Goal: Task Accomplishment & Management: Manage account settings

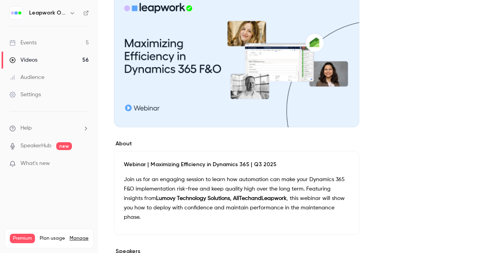
scroll to position [13, 0]
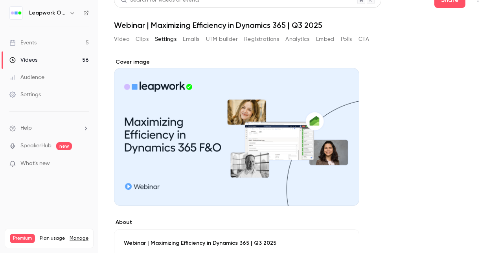
click at [262, 36] on button "Registrations" at bounding box center [261, 39] width 35 height 13
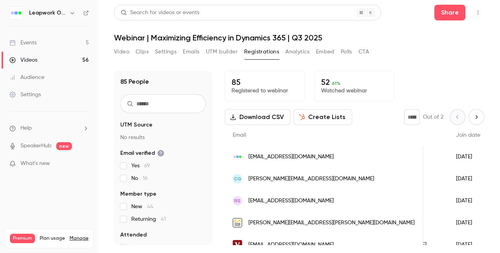
click at [280, 178] on span "[PERSON_NAME][EMAIL_ADDRESS][DOMAIN_NAME]" at bounding box center [312, 179] width 126 height 8
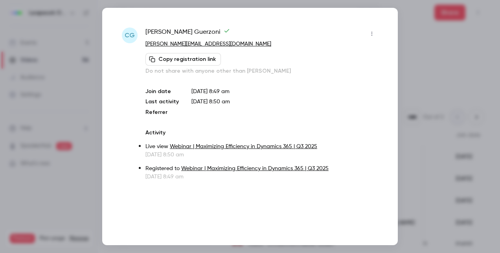
click at [372, 33] on icon "button" at bounding box center [372, 34] width 6 height 6
click at [350, 194] on div at bounding box center [250, 126] width 500 height 253
drag, startPoint x: 419, startPoint y: 129, endPoint x: 409, endPoint y: 135, distance: 11.5
click at [414, 133] on div at bounding box center [250, 126] width 500 height 253
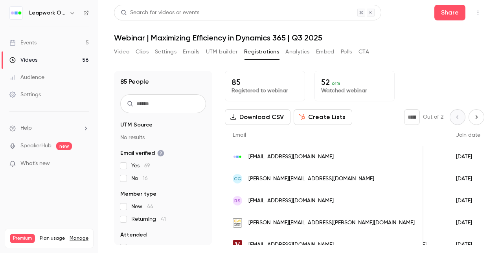
click at [472, 115] on icon "Next page" at bounding box center [476, 117] width 9 height 6
type input "*"
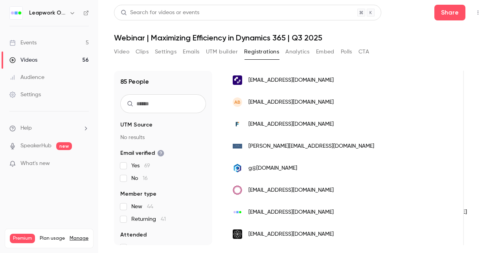
scroll to position [677, 0]
click at [167, 51] on button "Settings" at bounding box center [166, 52] width 22 height 13
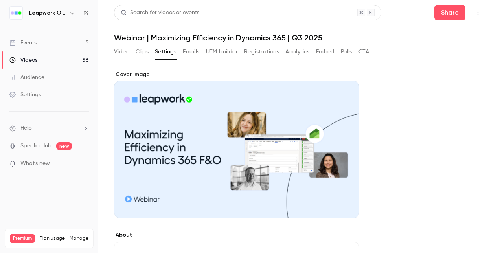
click at [194, 52] on button "Emails" at bounding box center [191, 52] width 17 height 13
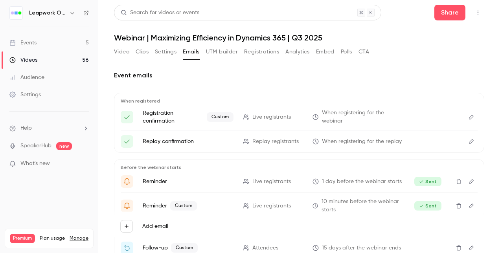
click at [232, 54] on button "UTM builder" at bounding box center [222, 52] width 32 height 13
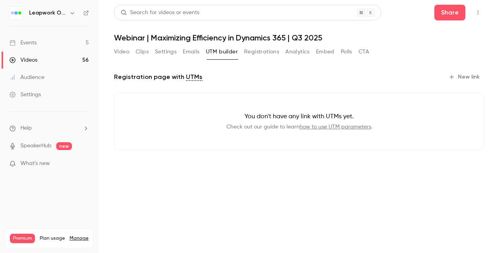
click at [265, 54] on button "Registrations" at bounding box center [261, 52] width 35 height 13
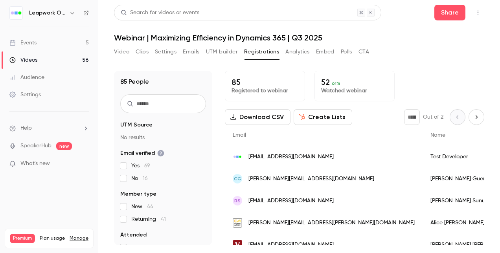
click at [302, 53] on button "Analytics" at bounding box center [298, 52] width 24 height 13
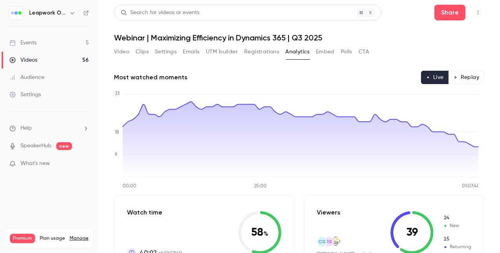
click at [324, 53] on button "Embed" at bounding box center [325, 52] width 18 height 13
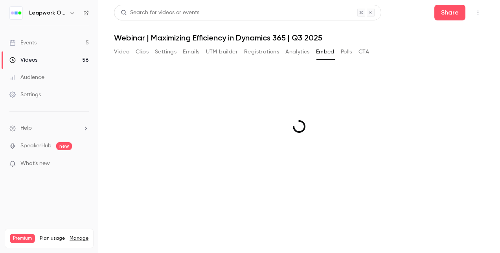
click at [349, 56] on button "Polls" at bounding box center [346, 52] width 11 height 13
click at [351, 50] on button "Polls" at bounding box center [346, 52] width 11 height 13
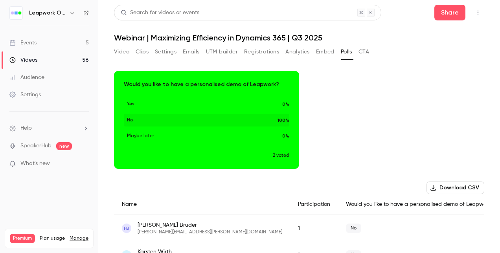
click at [367, 53] on button "CTA" at bounding box center [364, 52] width 11 height 13
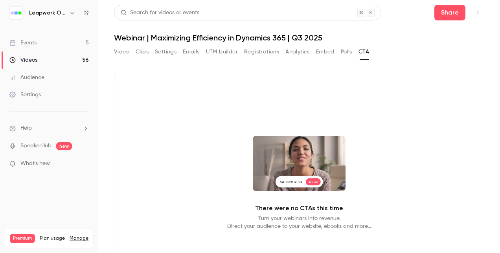
click at [120, 52] on button "Video" at bounding box center [121, 52] width 15 height 13
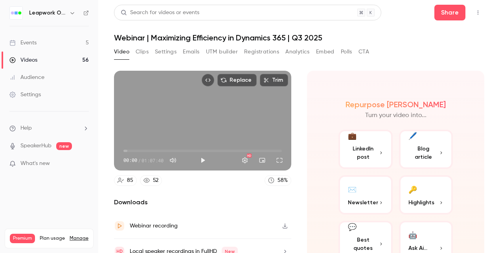
click at [329, 52] on button "Embed" at bounding box center [325, 52] width 18 height 13
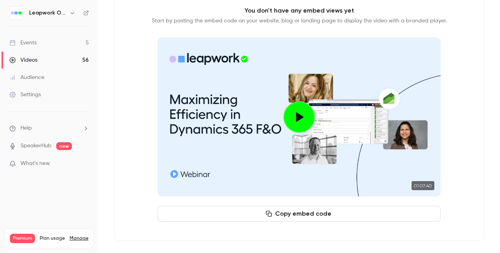
scroll to position [6, 0]
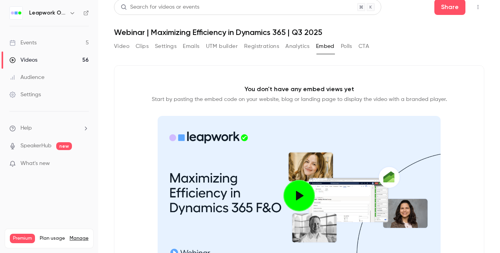
click at [122, 45] on button "Video" at bounding box center [121, 46] width 15 height 13
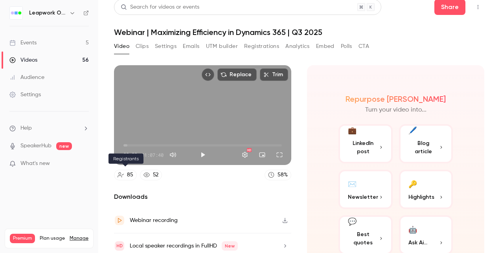
click at [126, 173] on link "85" at bounding box center [125, 175] width 23 height 11
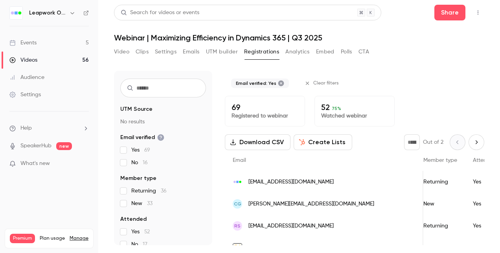
click at [472, 142] on icon "Next page" at bounding box center [476, 142] width 9 height 6
type input "*"
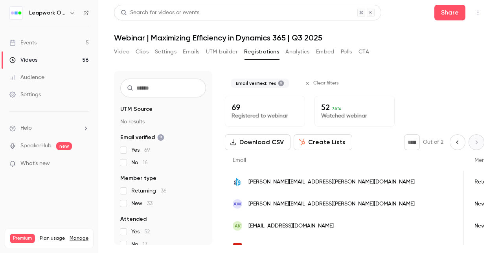
click at [472, 141] on div "* Out of 2" at bounding box center [444, 143] width 80 height 16
